Goal: Find specific page/section: Find specific page/section

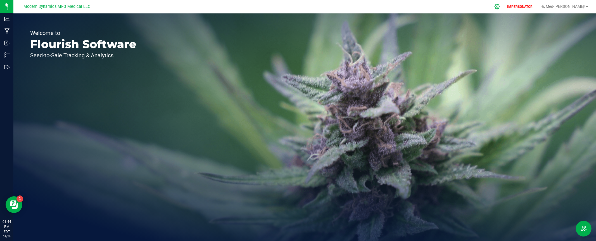
click at [505, 8] on div at bounding box center [498, 7] width 14 height 12
click at [501, 7] on icon at bounding box center [498, 7] width 6 height 6
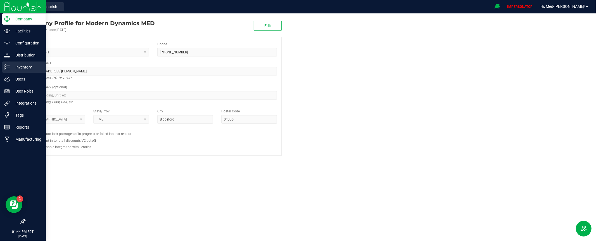
click at [13, 66] on p "Inventory" at bounding box center [27, 67] width 34 height 7
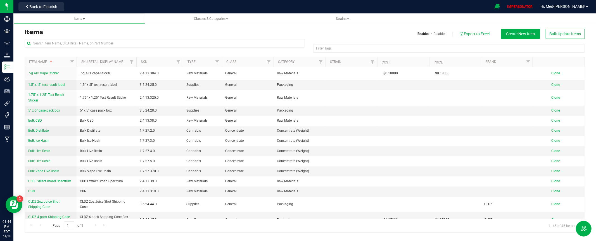
click at [84, 19] on span at bounding box center [84, 18] width 2 height 1
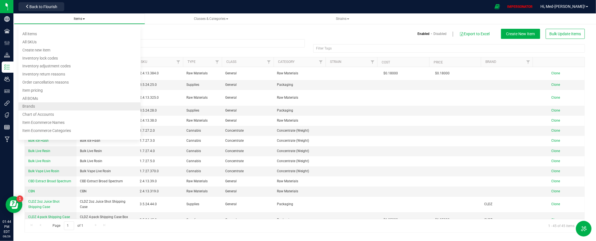
click at [32, 106] on span "Brands" at bounding box center [28, 106] width 13 height 4
